Goal: Navigation & Orientation: Find specific page/section

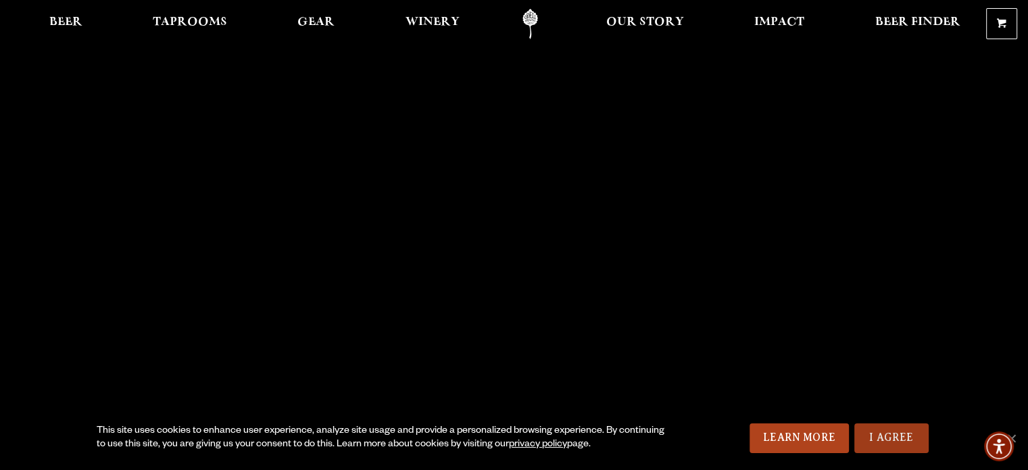
click at [873, 434] on link "I Agree" at bounding box center [891, 438] width 74 height 30
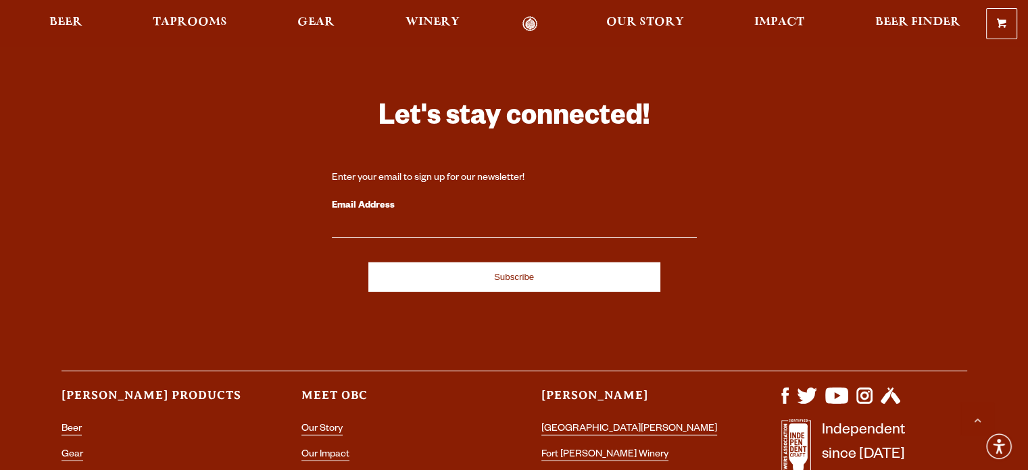
scroll to position [3968, 0]
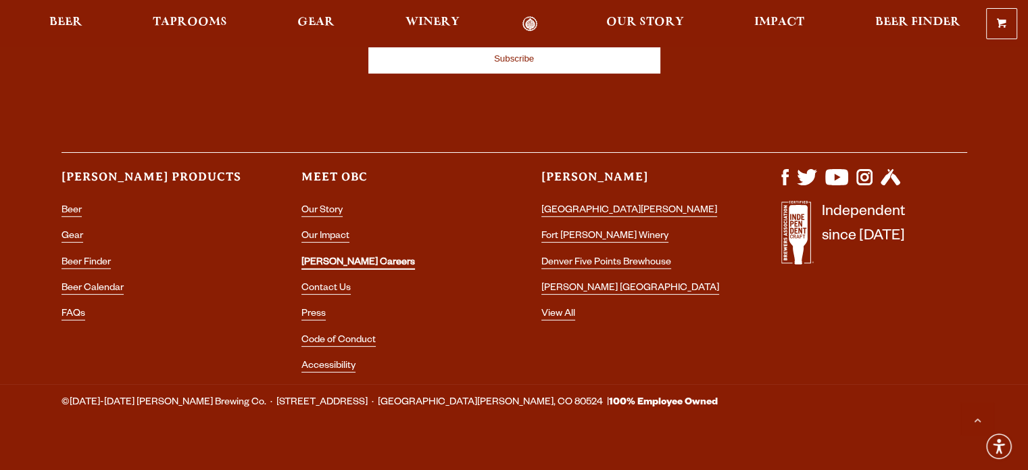
click at [339, 257] on link "[PERSON_NAME] Careers" at bounding box center [358, 263] width 114 height 12
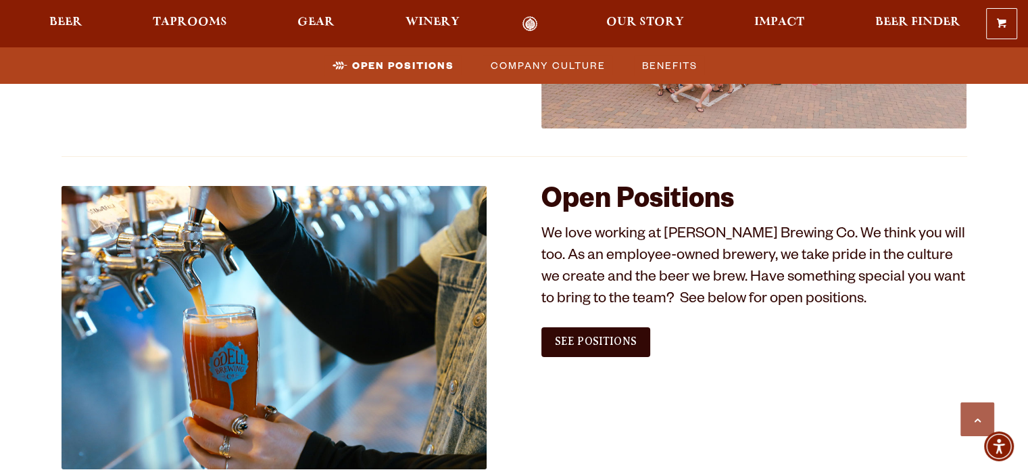
scroll to position [707, 0]
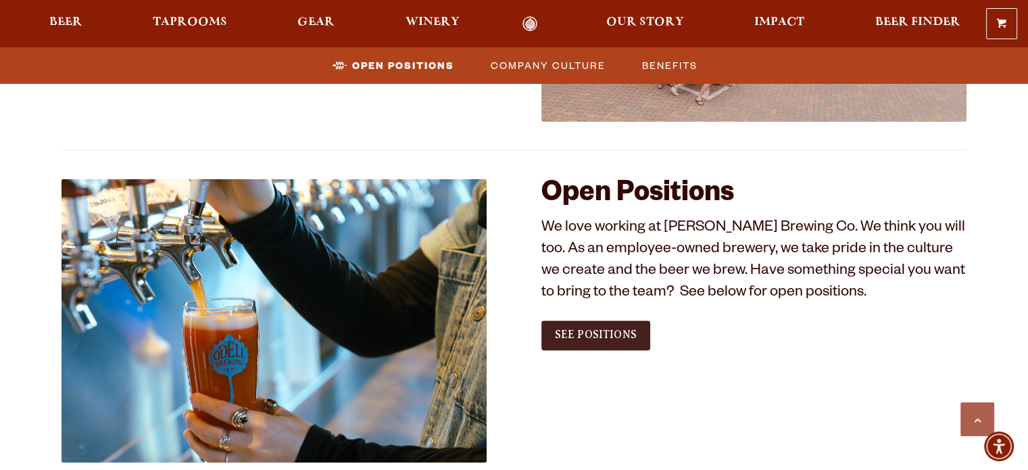
click at [581, 339] on span "See Positions" at bounding box center [596, 334] width 82 height 12
